Goal: Transaction & Acquisition: Purchase product/service

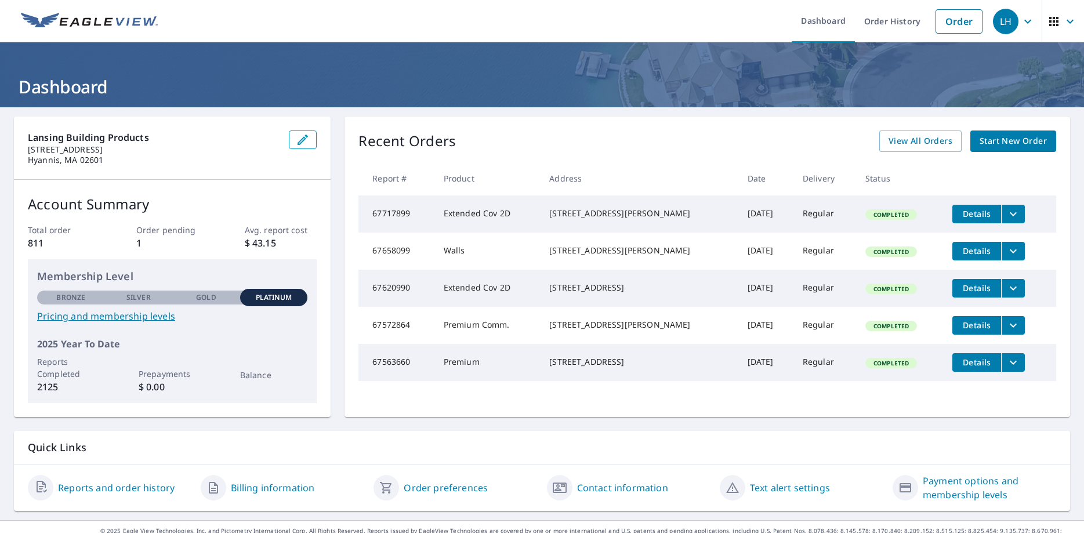
click at [1028, 139] on span "Start New Order" at bounding box center [1012, 141] width 67 height 14
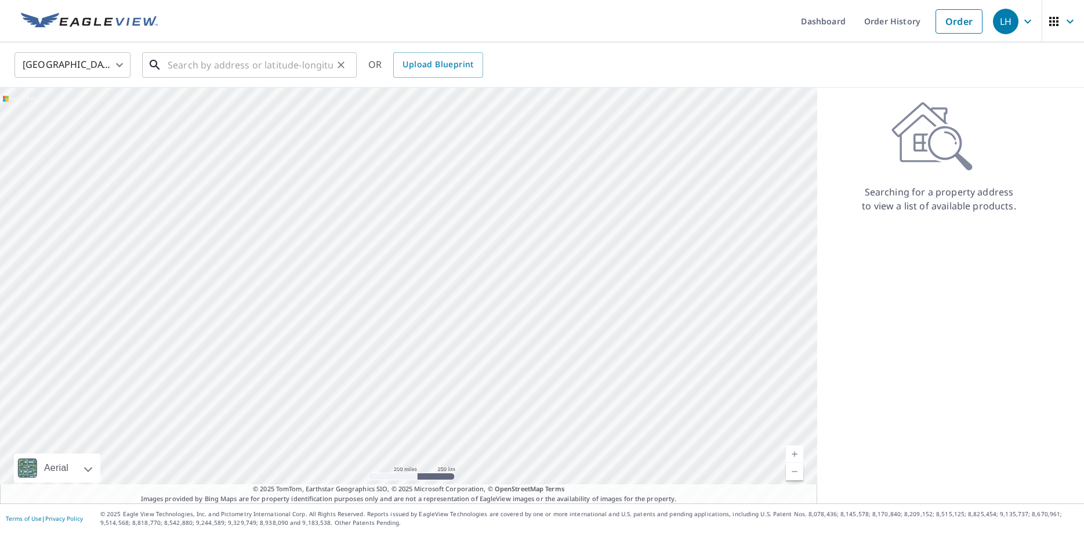
click at [223, 67] on input "text" at bounding box center [250, 65] width 165 height 32
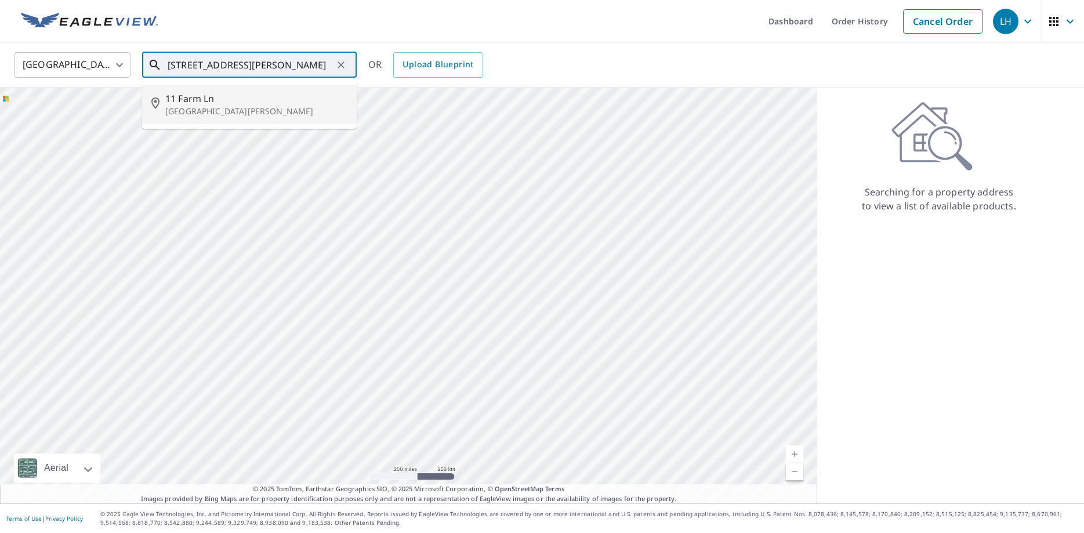
click at [186, 107] on p "[GEOGRAPHIC_DATA][PERSON_NAME]" at bounding box center [256, 112] width 182 height 12
type input "[STREET_ADDRESS][PERSON_NAME]"
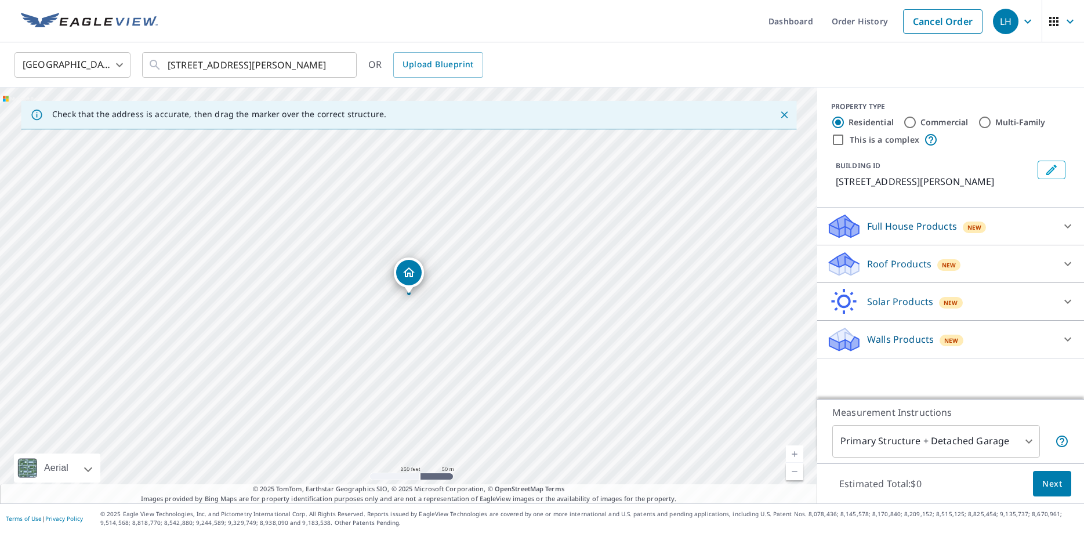
click at [1068, 261] on icon at bounding box center [1068, 264] width 14 height 14
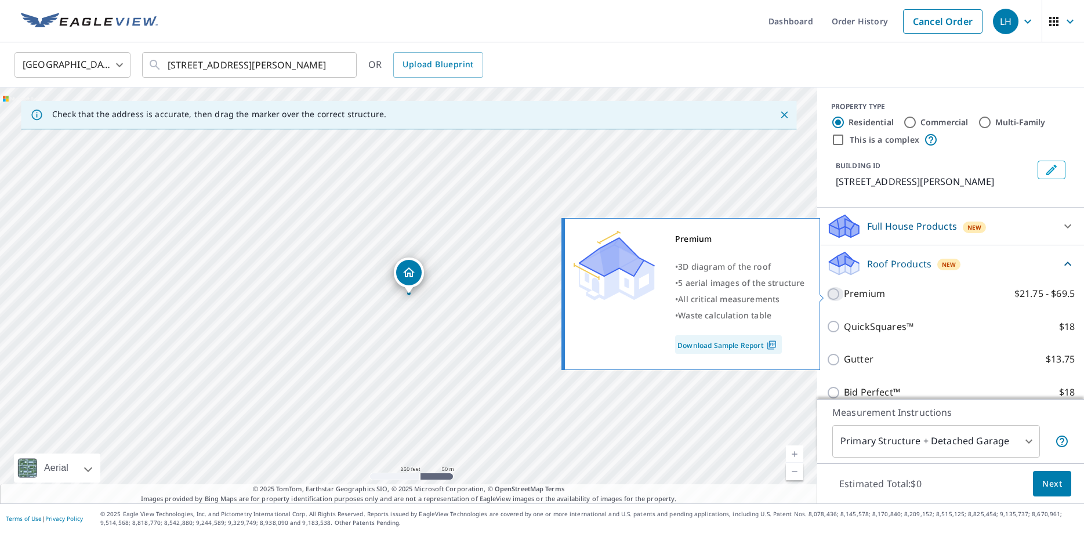
click at [832, 295] on input "Premium $21.75 - $69.5" at bounding box center [834, 294] width 17 height 14
checkbox input "true"
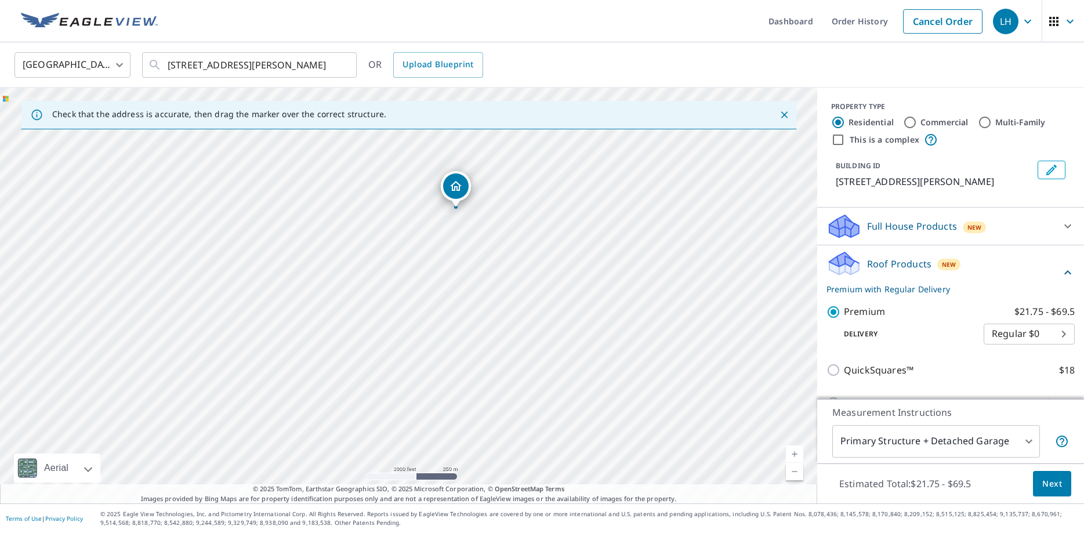
drag, startPoint x: 597, startPoint y: 277, endPoint x: 608, endPoint y: 211, distance: 66.4
click at [608, 211] on div "[STREET_ADDRESS][PERSON_NAME]" at bounding box center [408, 296] width 817 height 416
drag, startPoint x: 697, startPoint y: 410, endPoint x: 686, endPoint y: 329, distance: 81.9
click at [686, 329] on div "[STREET_ADDRESS][PERSON_NAME]" at bounding box center [408, 296] width 817 height 416
drag, startPoint x: 756, startPoint y: 353, endPoint x: 756, endPoint y: 340, distance: 12.8
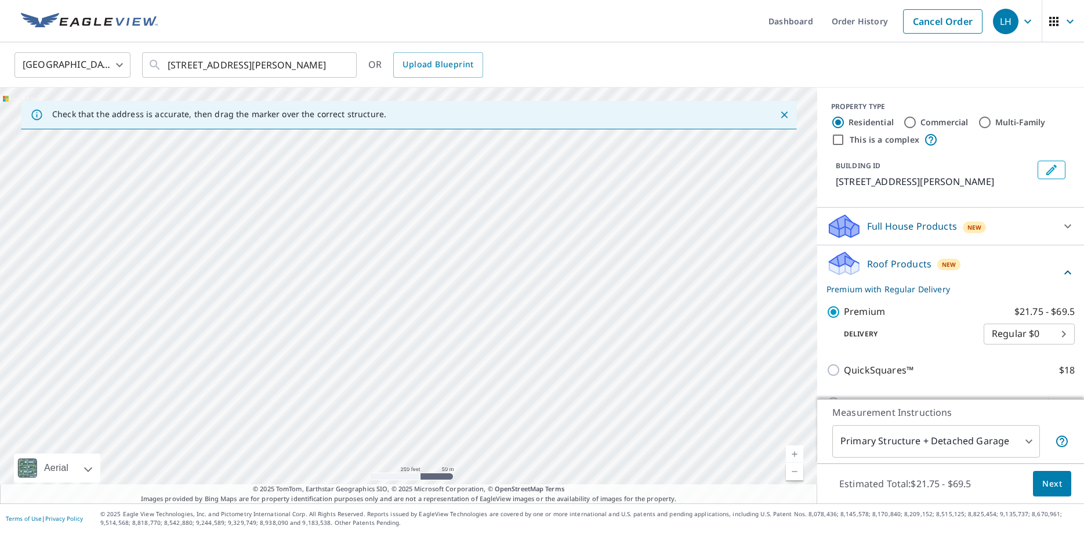
click at [756, 340] on div "[STREET_ADDRESS][PERSON_NAME]" at bounding box center [408, 296] width 817 height 416
drag, startPoint x: 766, startPoint y: 360, endPoint x: 674, endPoint y: 284, distance: 119.8
click at [674, 284] on div "[STREET_ADDRESS][PERSON_NAME]" at bounding box center [408, 296] width 817 height 416
drag, startPoint x: 714, startPoint y: 233, endPoint x: 723, endPoint y: 370, distance: 137.1
click at [723, 370] on div "[STREET_ADDRESS][PERSON_NAME]" at bounding box center [408, 296] width 817 height 416
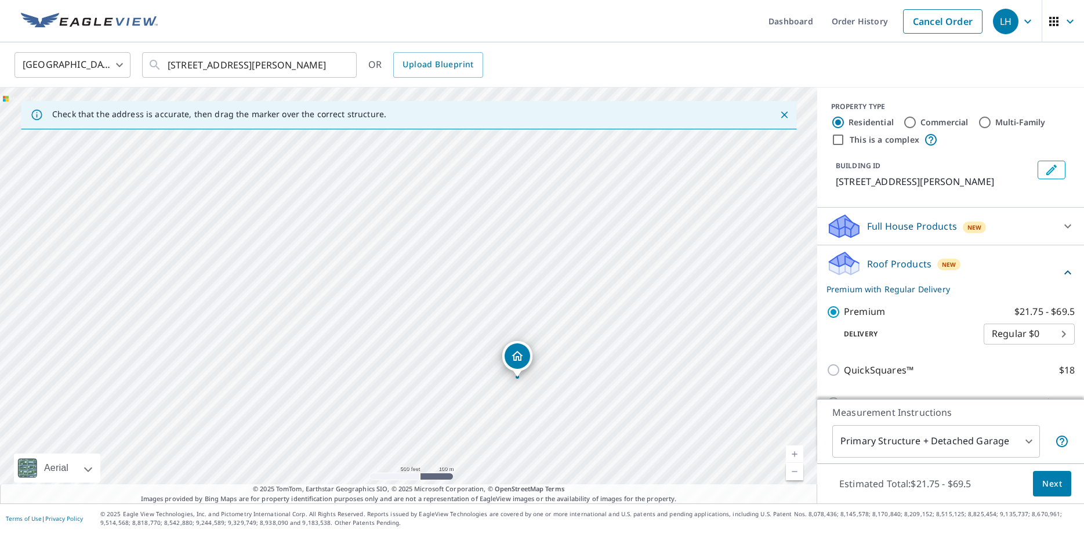
drag, startPoint x: 628, startPoint y: 351, endPoint x: 662, endPoint y: 326, distance: 41.5
click at [662, 326] on div "[STREET_ADDRESS][PERSON_NAME]" at bounding box center [408, 296] width 817 height 416
click at [1049, 482] on span "Next" at bounding box center [1052, 484] width 20 height 14
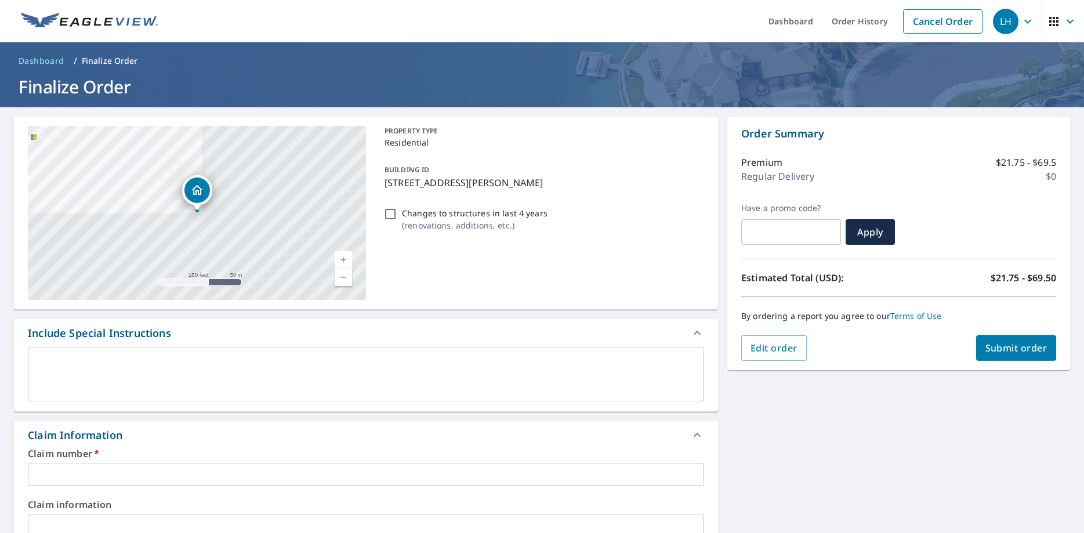
scroll to position [306, 0]
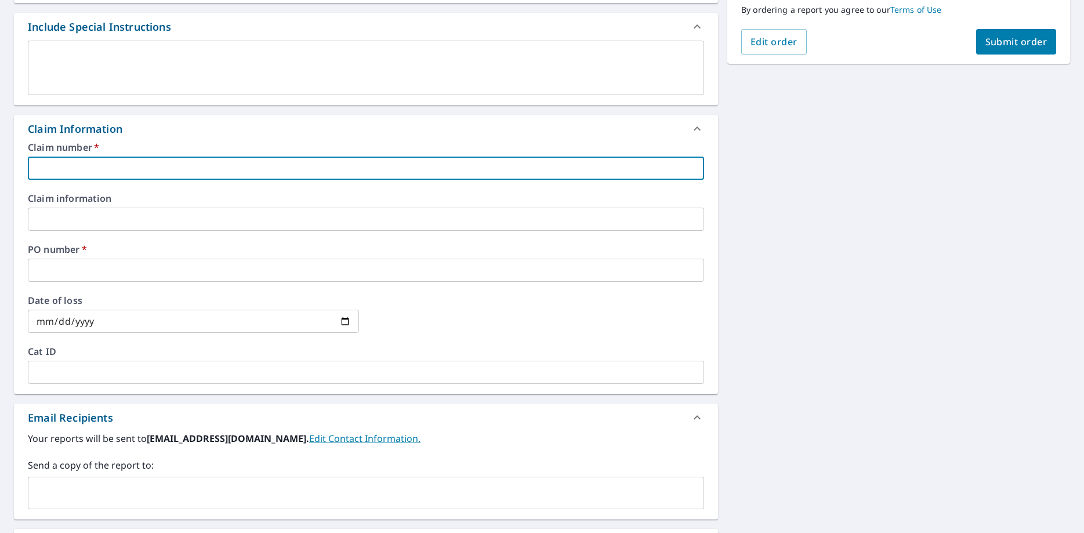
click at [63, 169] on input "text" at bounding box center [366, 168] width 676 height 23
type input "1028999 [PERSON_NAME] Construction"
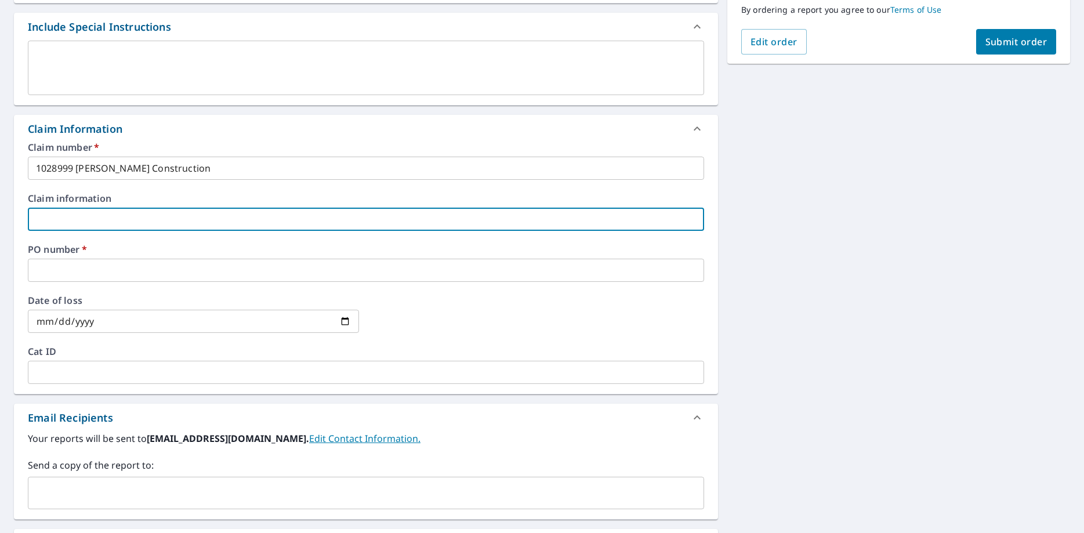
click at [118, 215] on input "text" at bounding box center [366, 219] width 676 height 23
drag, startPoint x: 106, startPoint y: 277, endPoint x: 113, endPoint y: 270, distance: 10.3
click at [111, 273] on input "text" at bounding box center [366, 270] width 676 height 23
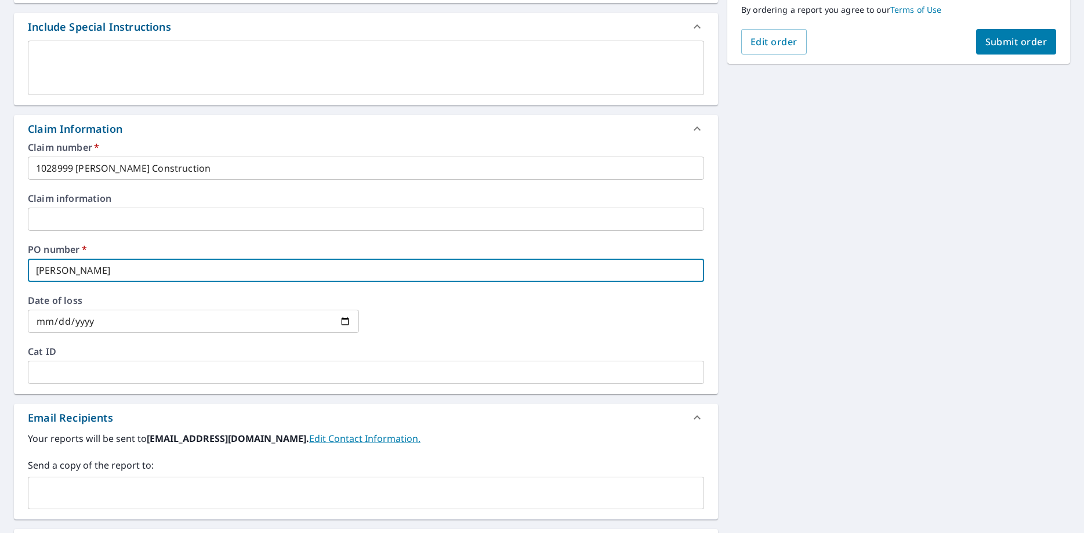
type input "[PERSON_NAME]"
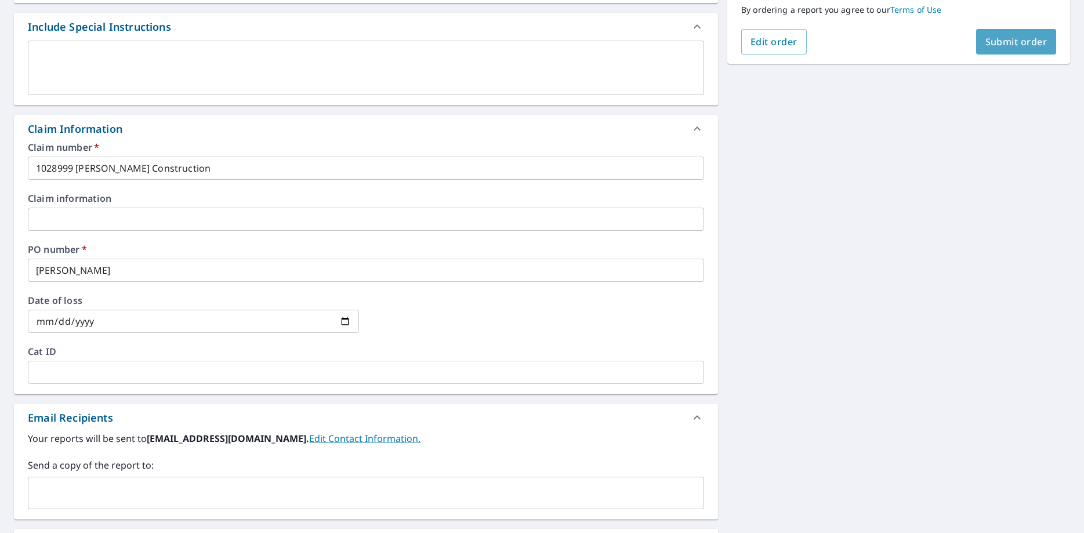
click at [1007, 50] on button "Submit order" at bounding box center [1016, 42] width 81 height 26
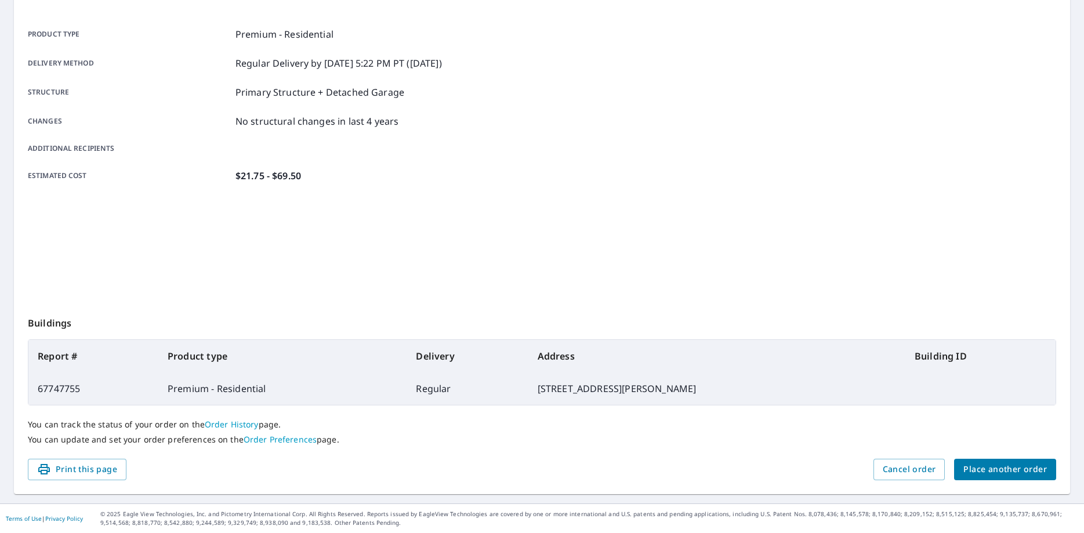
scroll to position [150, 0]
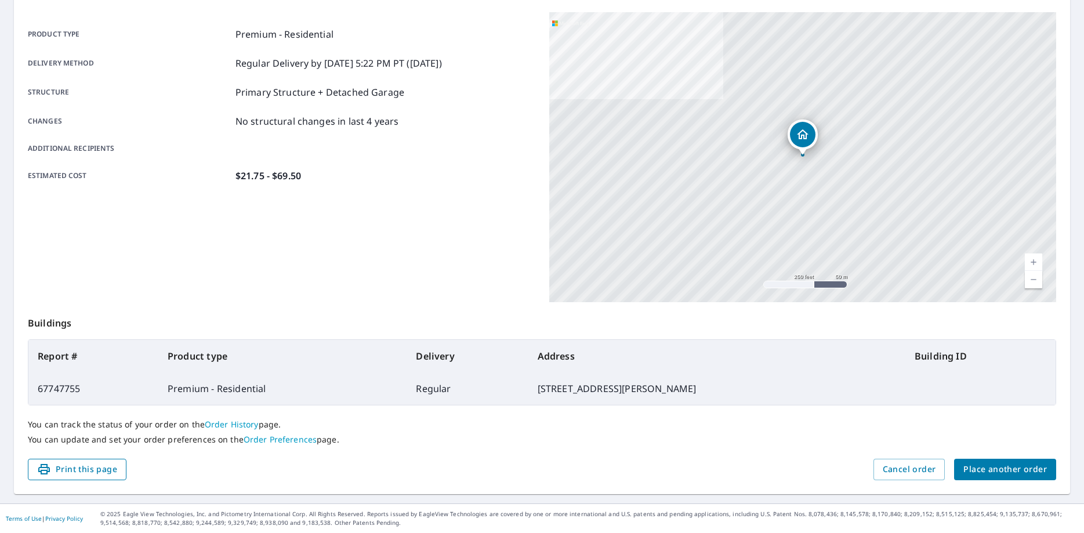
click at [81, 473] on span "Print this page" at bounding box center [77, 469] width 80 height 14
